Goal: Information Seeking & Learning: Find specific fact

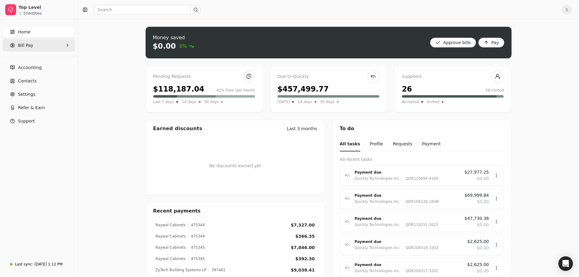
click at [33, 43] on Pay "Bill Pay" at bounding box center [38, 45] width 73 height 12
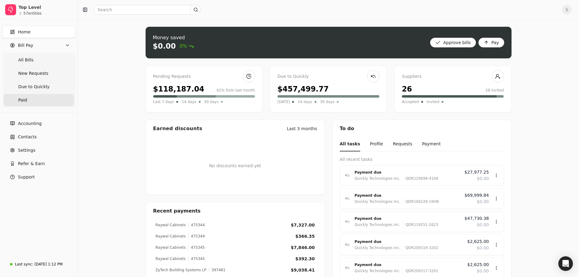
click at [25, 98] on span "Paid" at bounding box center [22, 100] width 9 height 6
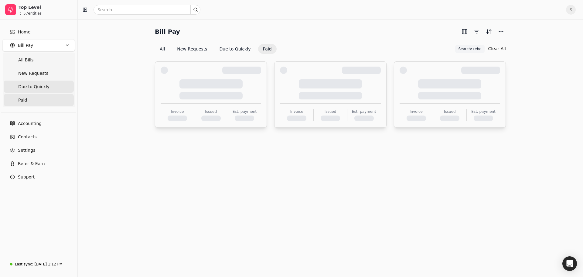
click at [32, 87] on span "Due to Quickly" at bounding box center [33, 87] width 31 height 6
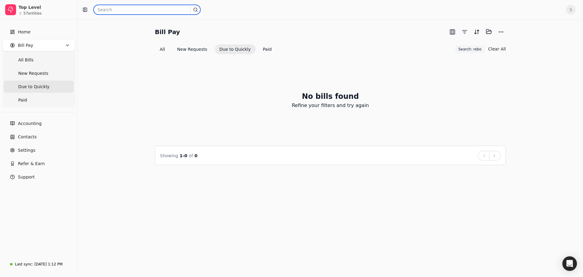
click at [127, 8] on input "text" at bounding box center [147, 10] width 107 height 10
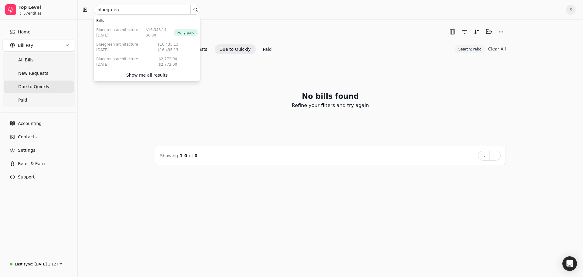
click at [105, 111] on div "Bill Pay Selected items: 0 All New Requests Due to Quickly Paid Search: rebo Se…" at bounding box center [330, 96] width 491 height 138
click at [162, 49] on button "All" at bounding box center [162, 49] width 15 height 10
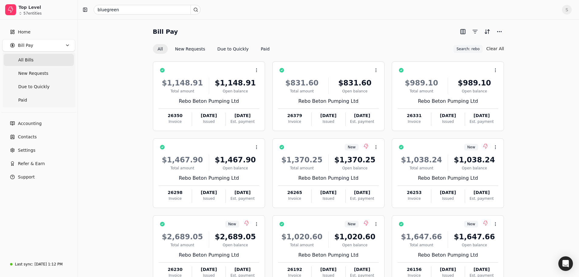
click at [197, 11] on circle at bounding box center [195, 9] width 3 height 3
click at [139, 74] on div "Show me all results" at bounding box center [147, 75] width 42 height 6
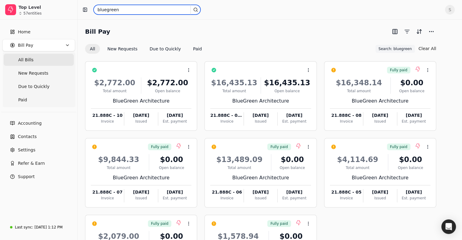
click at [145, 9] on input "bluegreen" at bounding box center [147, 10] width 107 height 10
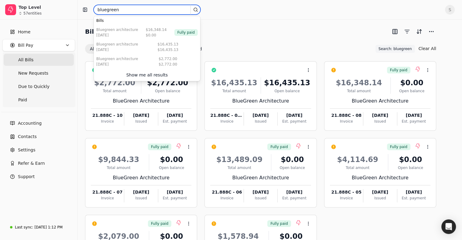
click at [145, 9] on input "bluegreen" at bounding box center [147, 10] width 107 height 10
type input "paradigm"
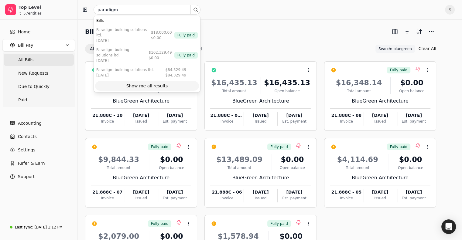
click at [161, 83] on div "Show me all results" at bounding box center [147, 86] width 42 height 6
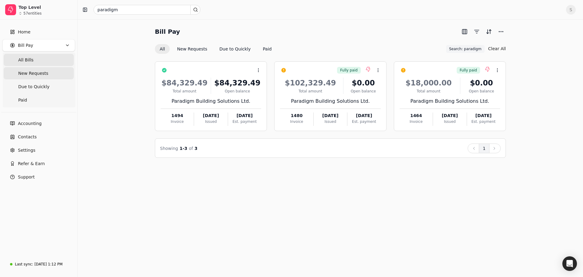
click at [30, 72] on span "New Requests" at bounding box center [33, 73] width 30 height 6
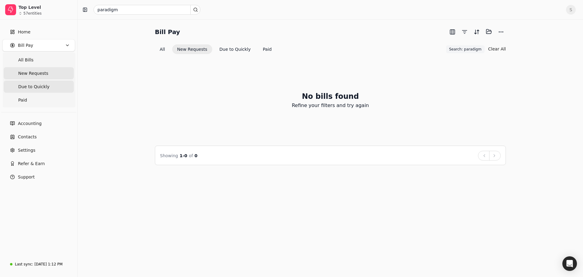
click at [28, 84] on span "Due to Quickly" at bounding box center [33, 87] width 31 height 6
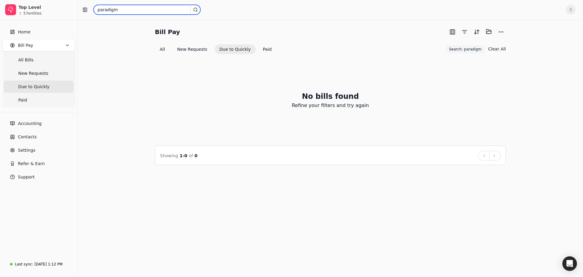
click at [119, 9] on input "paradigm" at bounding box center [147, 10] width 107 height 10
click at [24, 70] on Requests "New Requests" at bounding box center [39, 73] width 70 height 12
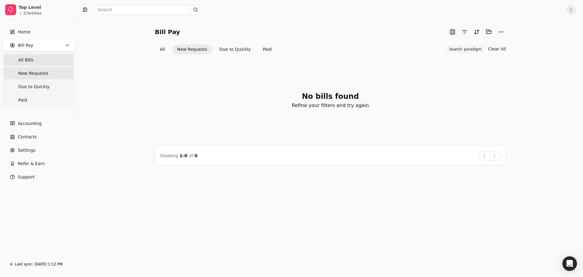
click at [23, 60] on span "All Bills" at bounding box center [25, 60] width 15 height 6
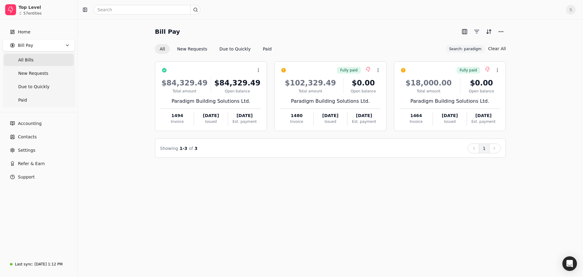
click at [23, 60] on span "All Bills" at bounding box center [25, 60] width 15 height 6
click at [23, 43] on span "Bill Pay" at bounding box center [25, 45] width 15 height 6
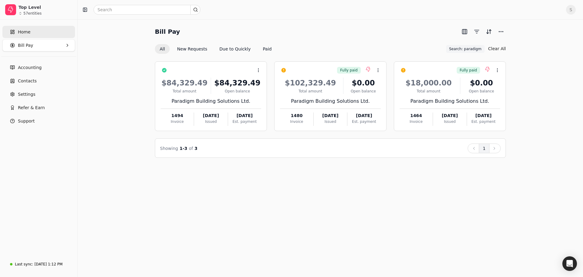
click at [23, 30] on span "Home" at bounding box center [24, 32] width 12 height 6
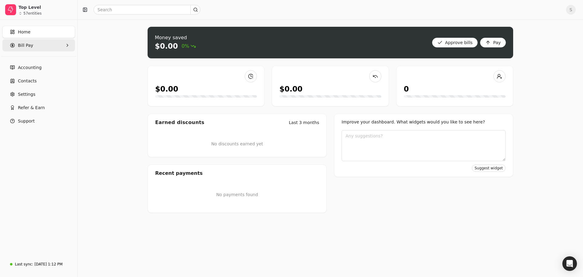
click at [23, 44] on span "Bill Pay" at bounding box center [25, 45] width 15 height 6
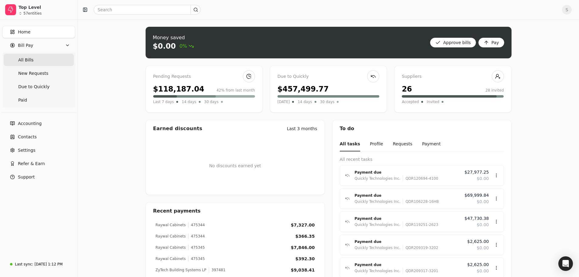
click at [23, 58] on span "All Bills" at bounding box center [25, 60] width 15 height 6
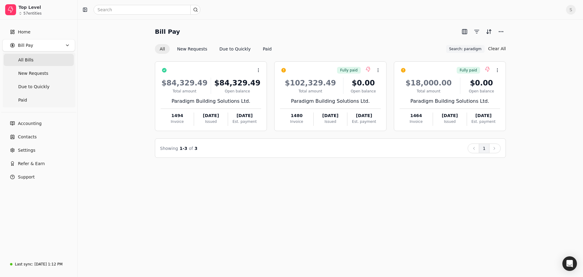
click at [159, 49] on button "All" at bounding box center [162, 49] width 15 height 10
click at [502, 48] on button "Clear All" at bounding box center [497, 49] width 18 height 10
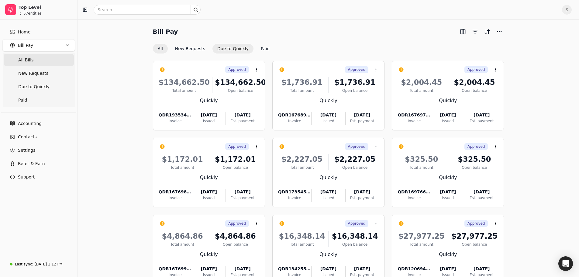
click at [224, 50] on button "Due to Quickly" at bounding box center [232, 49] width 41 height 10
click at [258, 51] on button "Paid" at bounding box center [265, 49] width 19 height 10
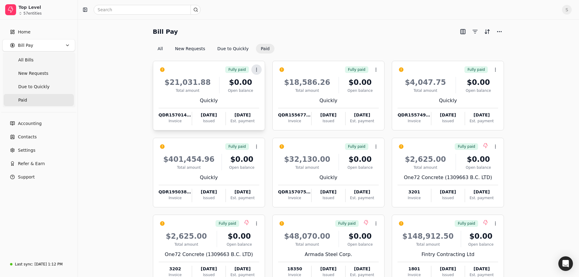
click at [259, 69] on button "Context Menu Button" at bounding box center [256, 69] width 10 height 10
click at [241, 89] on div "Open balance" at bounding box center [240, 90] width 37 height 5
click at [265, 82] on span "Open" at bounding box center [265, 84] width 11 height 6
click at [486, 32] on button "Sort" at bounding box center [487, 32] width 10 height 10
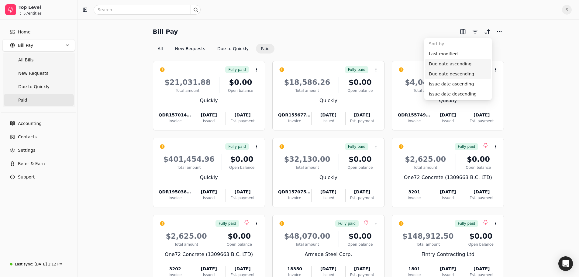
click at [450, 65] on div "Due date ascending" at bounding box center [458, 64] width 66 height 10
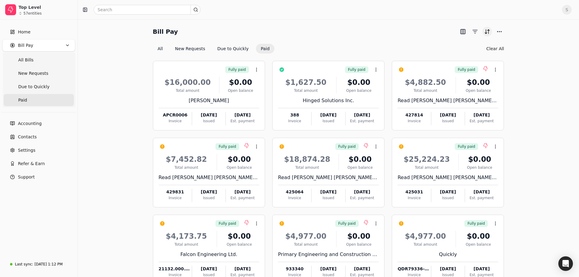
click at [486, 33] on button "Sort" at bounding box center [487, 32] width 10 height 10
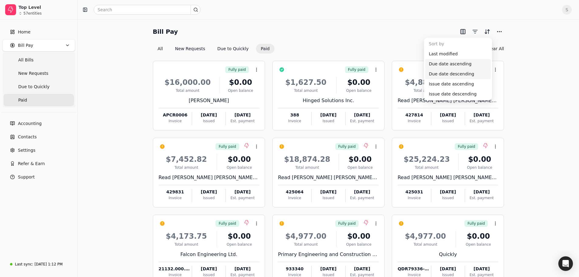
click at [454, 73] on div "Due date descending" at bounding box center [458, 74] width 66 height 10
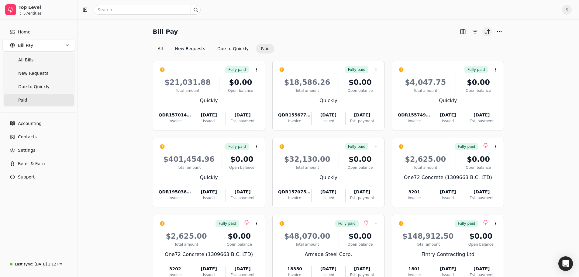
click at [486, 32] on button "Sort" at bounding box center [487, 32] width 10 height 10
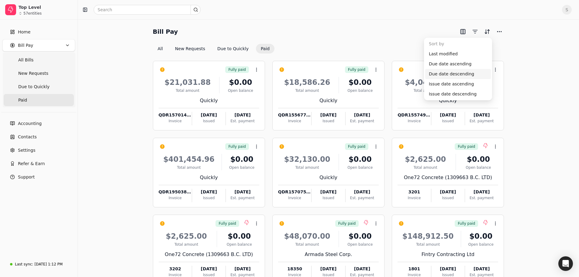
click at [443, 74] on div "Due date descending" at bounding box center [458, 74] width 66 height 10
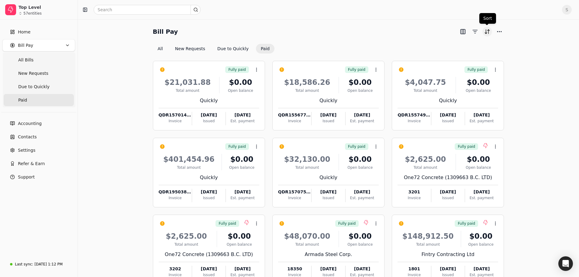
click at [484, 31] on button "Sort" at bounding box center [487, 32] width 10 height 10
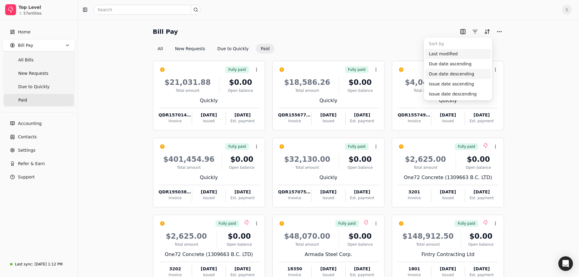
click at [436, 54] on div "Last modified" at bounding box center [458, 54] width 66 height 10
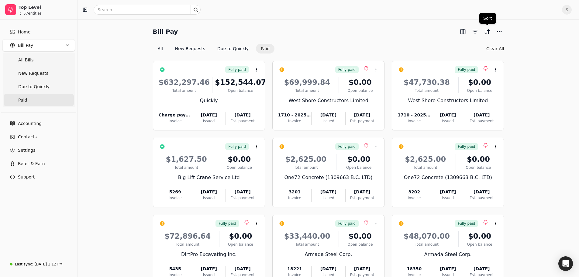
click at [262, 51] on button "Paid" at bounding box center [265, 49] width 19 height 10
click at [486, 31] on button "Sort" at bounding box center [487, 32] width 10 height 10
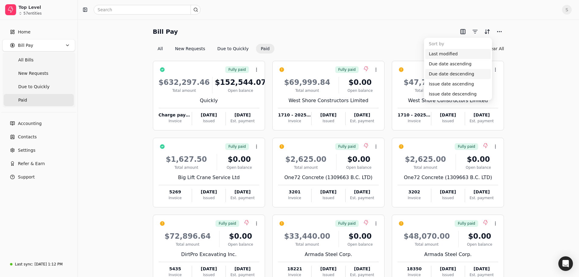
click at [458, 73] on div "Due date descending" at bounding box center [458, 74] width 66 height 10
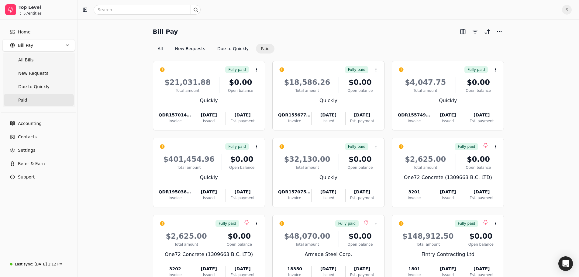
click at [256, 52] on button "Paid" at bounding box center [265, 49] width 19 height 10
click at [228, 48] on button "Due to Quickly" at bounding box center [232, 49] width 41 height 10
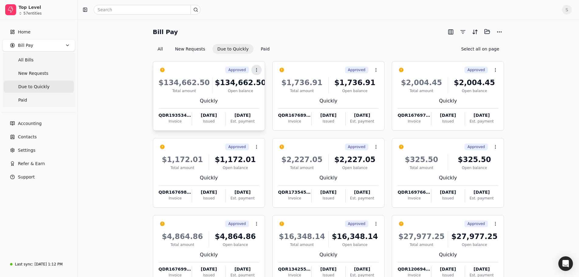
click at [260, 70] on button "Context Menu Button" at bounding box center [256, 70] width 10 height 10
click at [265, 84] on span "Open" at bounding box center [265, 84] width 11 height 6
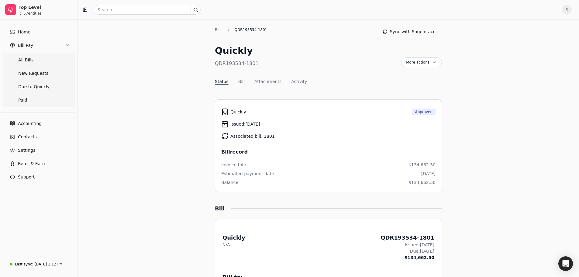
click at [264, 136] on link "1801" at bounding box center [269, 136] width 11 height 5
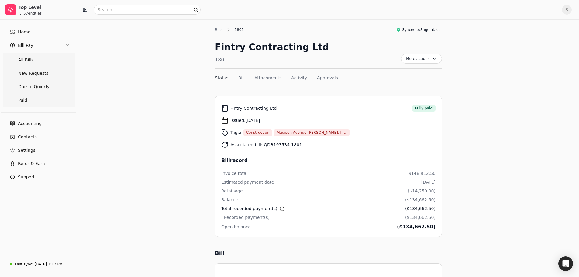
click at [221, 29] on div "Bills" at bounding box center [220, 29] width 11 height 5
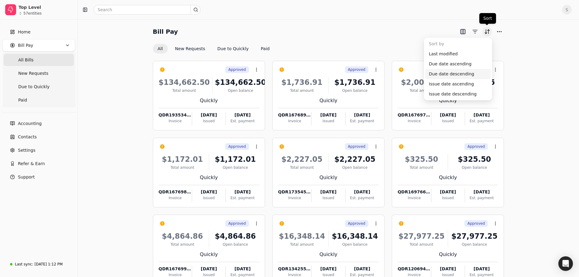
click at [487, 30] on button "Sort" at bounding box center [487, 32] width 10 height 10
click at [453, 93] on div "Issue date descending" at bounding box center [458, 94] width 66 height 10
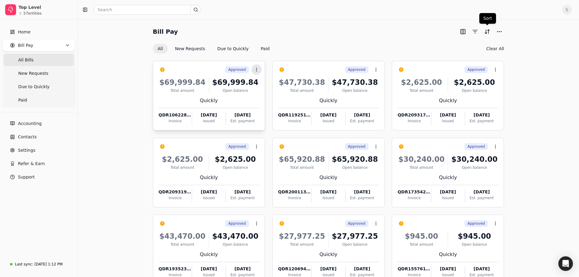
click at [254, 70] on icon at bounding box center [256, 69] width 5 height 5
click at [258, 85] on icon at bounding box center [255, 84] width 5 height 5
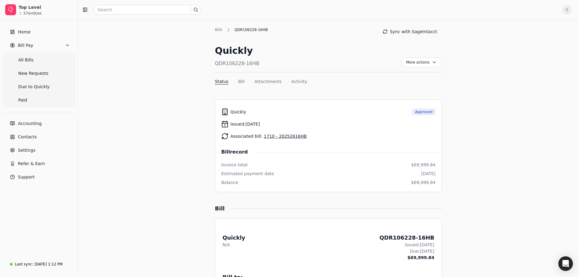
click at [268, 136] on link "1710 - 20252616HB" at bounding box center [285, 136] width 43 height 5
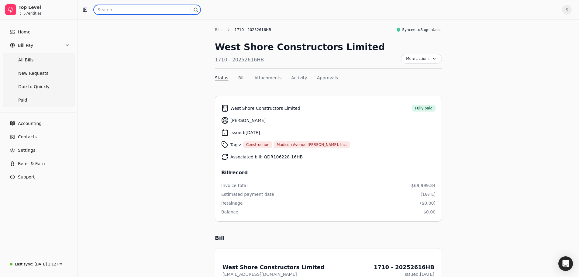
click at [157, 7] on input "text" at bounding box center [147, 10] width 107 height 10
type input "paradigm"
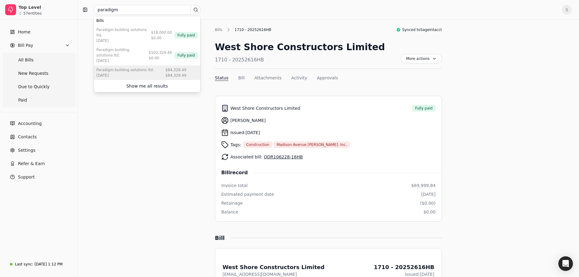
click at [123, 73] on div "[DATE]" at bounding box center [124, 75] width 57 height 5
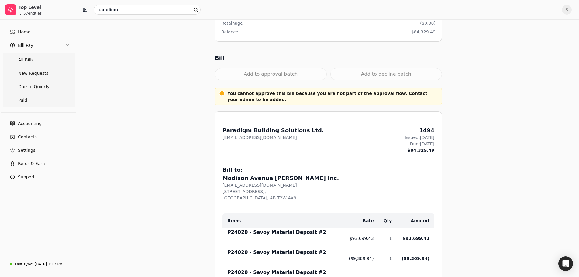
scroll to position [80, 0]
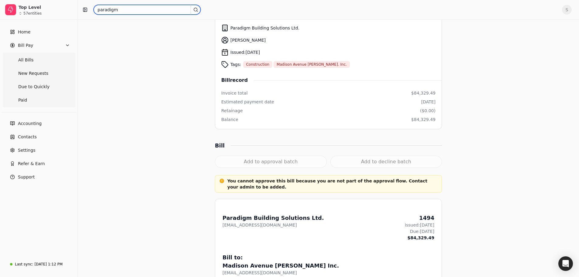
click at [132, 12] on input "paradigm" at bounding box center [147, 10] width 107 height 10
click at [31, 89] on span "Due to Quickly" at bounding box center [33, 87] width 31 height 6
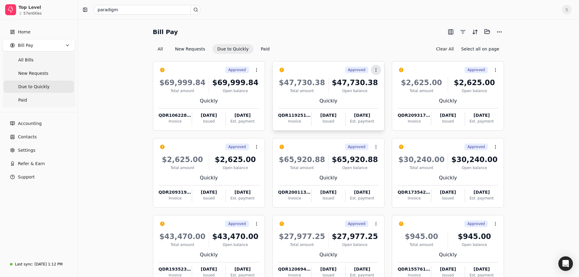
click at [377, 70] on icon at bounding box center [375, 69] width 5 height 5
click at [384, 84] on span "Open" at bounding box center [385, 84] width 11 height 6
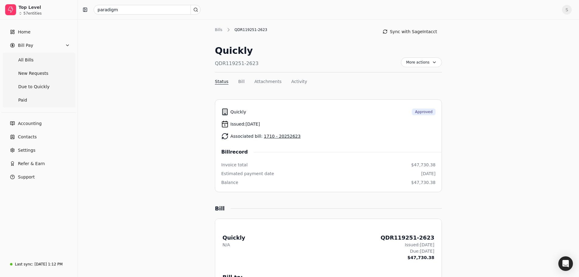
click at [276, 137] on link "1710 - 20252623" at bounding box center [282, 136] width 37 height 5
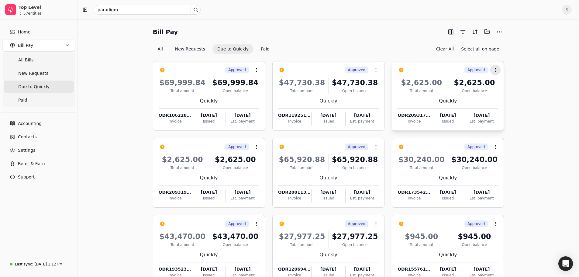
click at [494, 70] on icon at bounding box center [495, 69] width 5 height 5
click at [499, 85] on span "Open" at bounding box center [504, 84] width 11 height 6
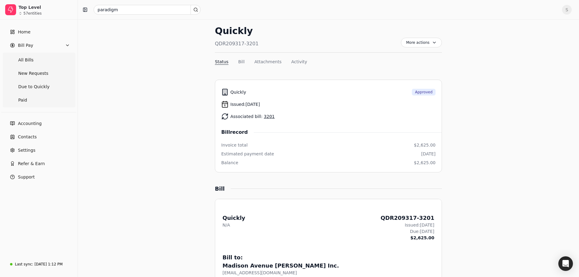
scroll to position [30, 0]
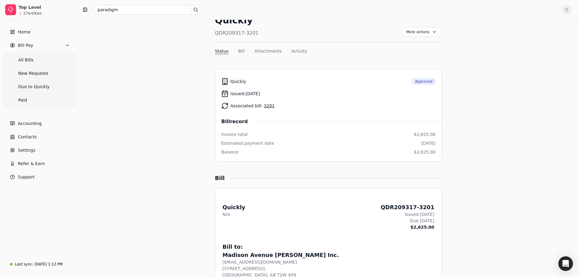
click at [264, 106] on link "3201" at bounding box center [269, 105] width 11 height 5
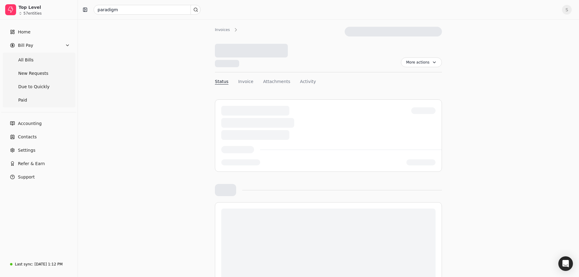
scroll to position [30, 0]
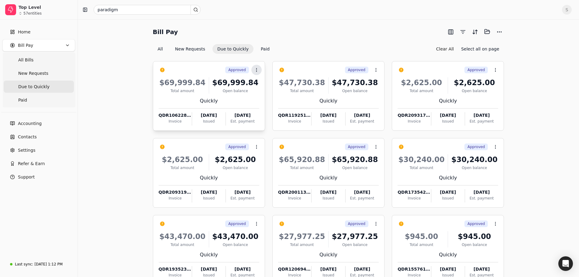
click at [256, 70] on icon at bounding box center [256, 69] width 5 height 5
click at [265, 85] on span "Open" at bounding box center [265, 84] width 11 height 6
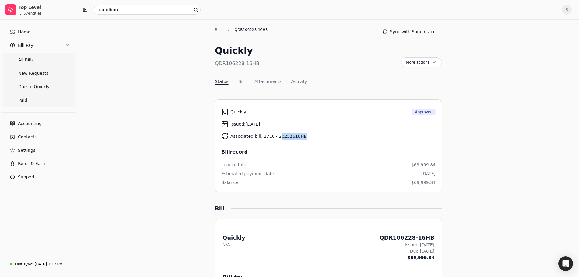
drag, startPoint x: 300, startPoint y: 136, endPoint x: 275, endPoint y: 138, distance: 25.3
click at [275, 138] on div "Associated bill: 1710 - 20252616HB" at bounding box center [328, 136] width 214 height 12
click at [277, 67] on div "Quickly QDR106228-16HB More actions Context Menu Button" at bounding box center [328, 58] width 227 height 29
drag, startPoint x: 260, startPoint y: 63, endPoint x: 211, endPoint y: 63, distance: 48.9
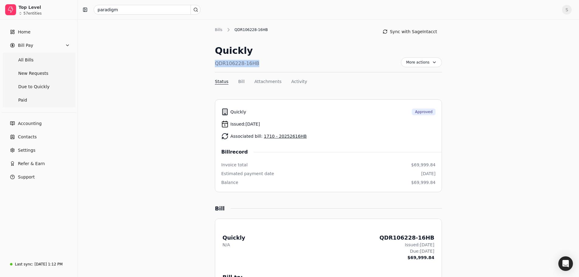
copy div "QDR106228-16HB"
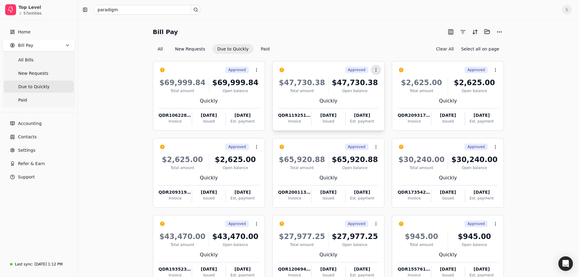
click at [378, 70] on icon at bounding box center [375, 69] width 5 height 5
click at [388, 86] on span "Open" at bounding box center [385, 84] width 11 height 6
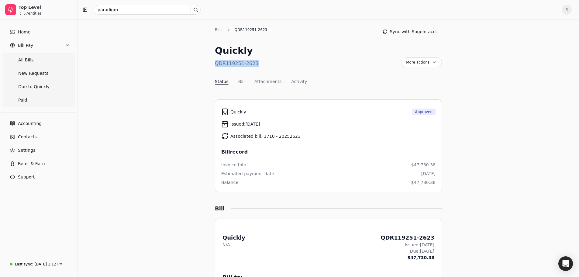
drag, startPoint x: 255, startPoint y: 66, endPoint x: 213, endPoint y: 64, distance: 41.9
copy div "QDR119251-2623"
click at [133, 7] on input "paradigm" at bounding box center [147, 10] width 107 height 10
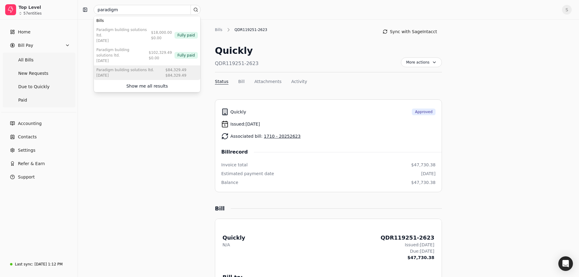
click at [146, 73] on div "[DATE]" at bounding box center [124, 75] width 57 height 5
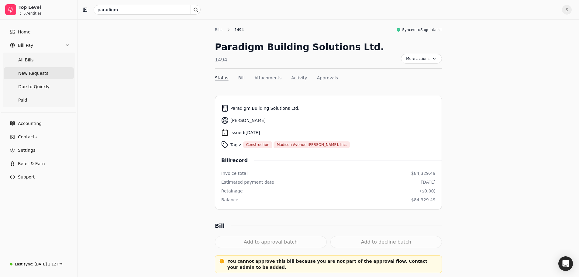
click at [20, 76] on span "New Requests" at bounding box center [33, 73] width 30 height 6
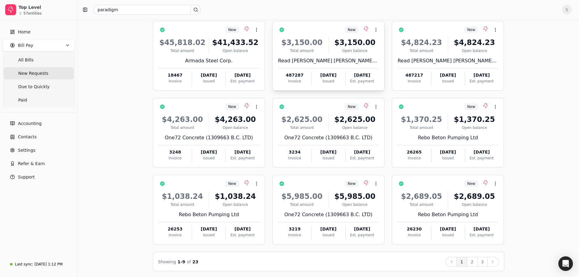
scroll to position [41, 0]
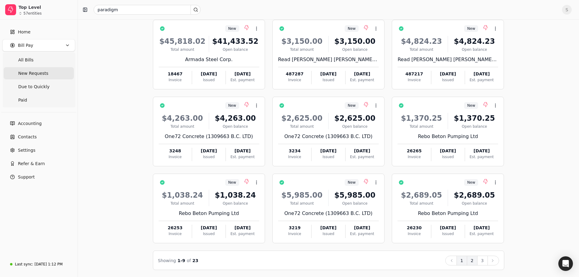
click at [475, 259] on button "2" at bounding box center [472, 260] width 11 height 10
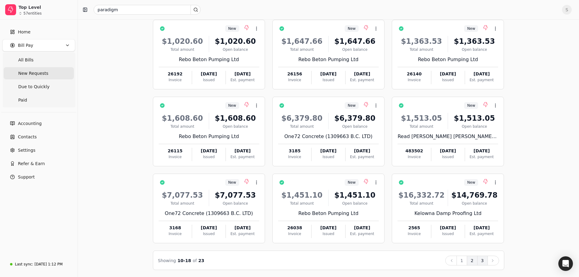
click at [481, 262] on button "3" at bounding box center [482, 260] width 11 height 10
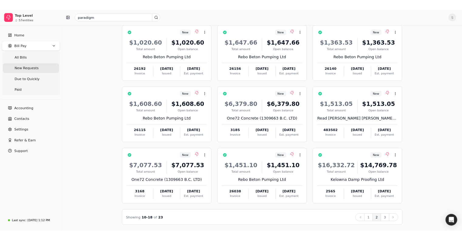
scroll to position [0, 0]
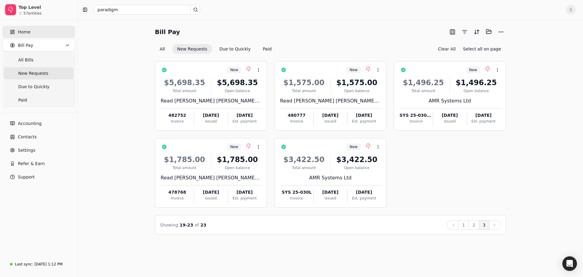
click at [32, 35] on link "Home" at bounding box center [38, 32] width 73 height 12
